Goal: Find specific page/section: Find specific page/section

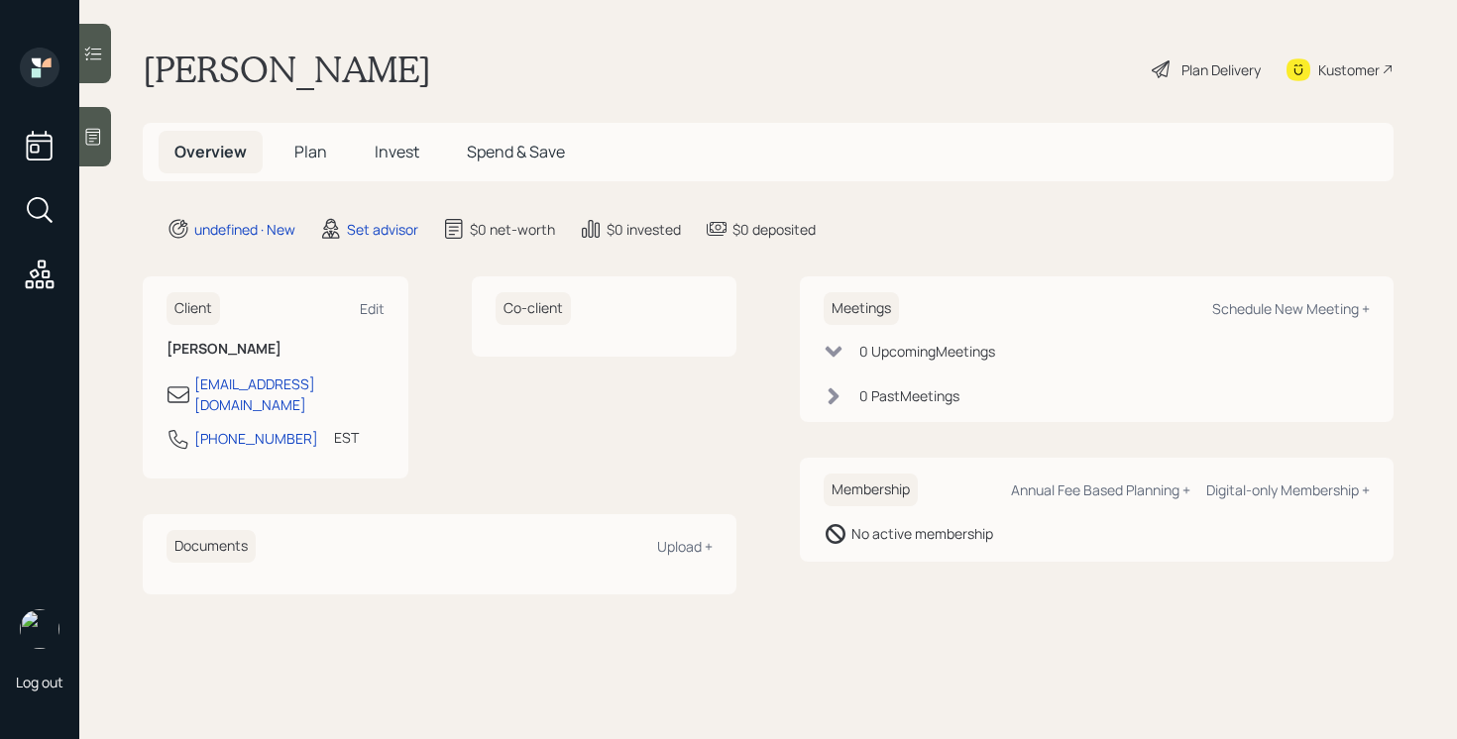
click at [94, 142] on icon at bounding box center [93, 137] width 15 height 17
